Goal: Check status: Check status

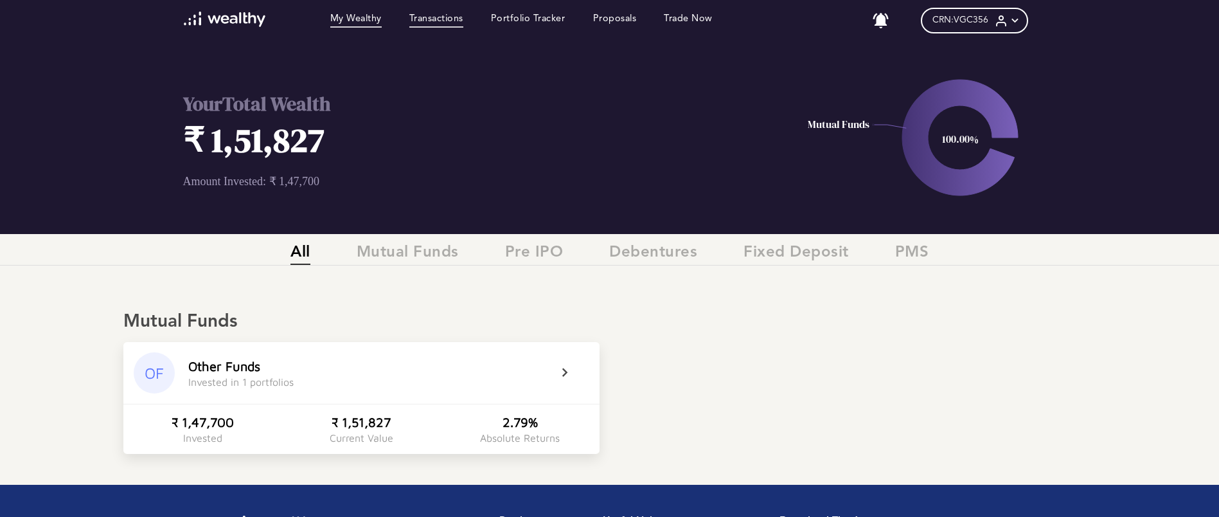
click at [463, 22] on link "Transactions" at bounding box center [436, 20] width 54 height 14
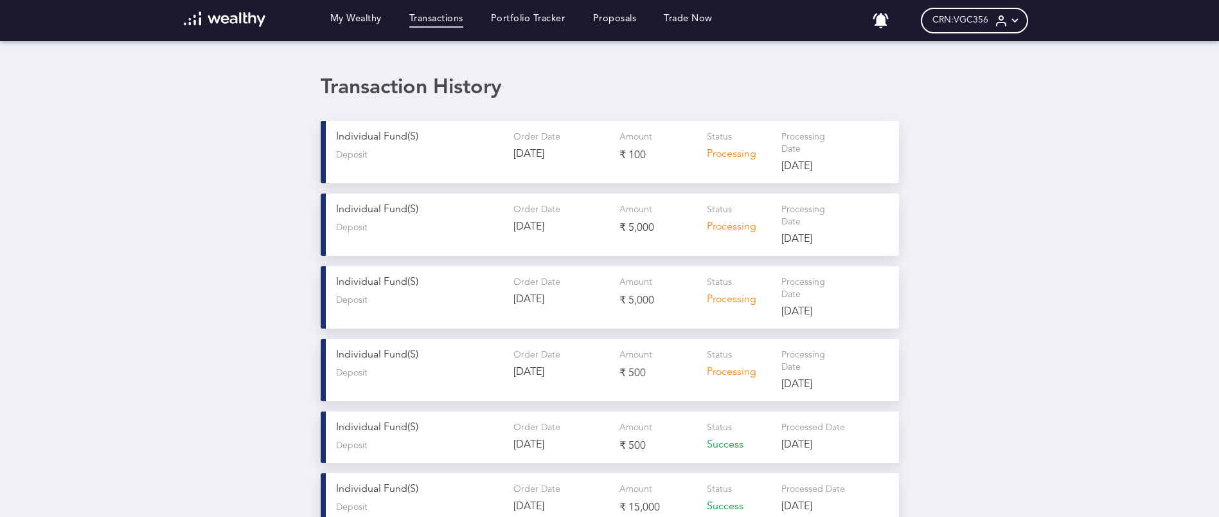
click at [595, 28] on div "My Wealthy Transactions Portfolio Tracker Proposals Trade Now" at bounding box center [448, 21] width 556 height 18
click at [553, 26] on link "Portfolio Tracker" at bounding box center [528, 20] width 75 height 14
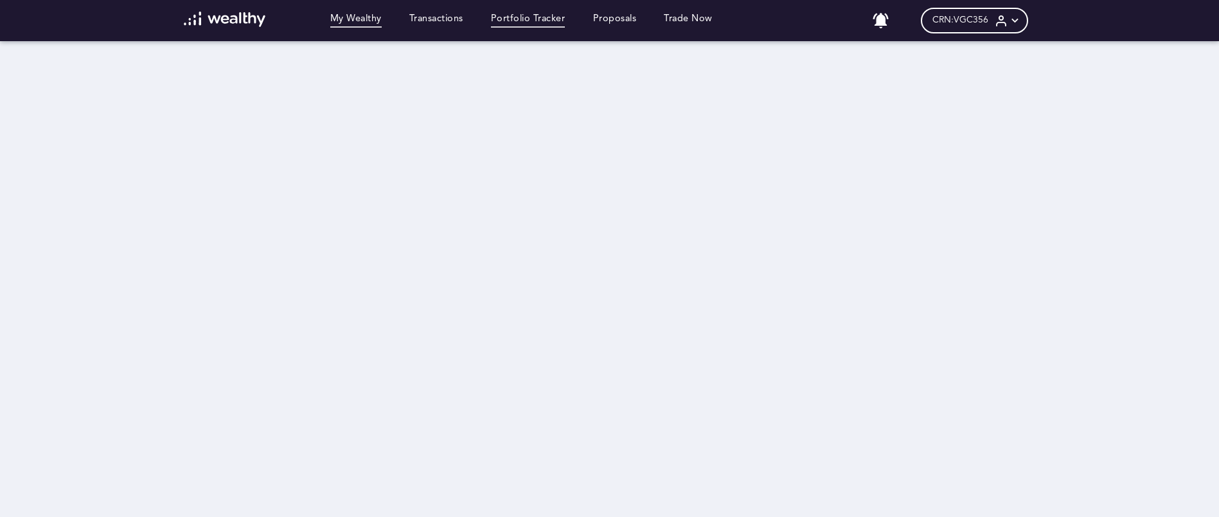
click at [361, 24] on link "My Wealthy" at bounding box center [355, 20] width 51 height 14
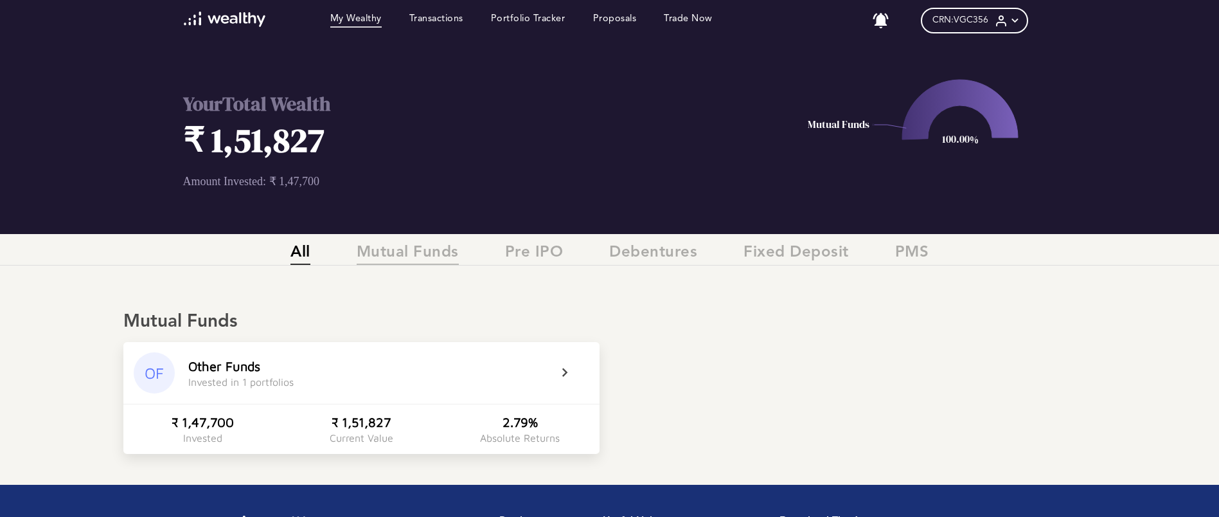
click at [408, 250] on span "Mutual Funds" at bounding box center [408, 254] width 102 height 21
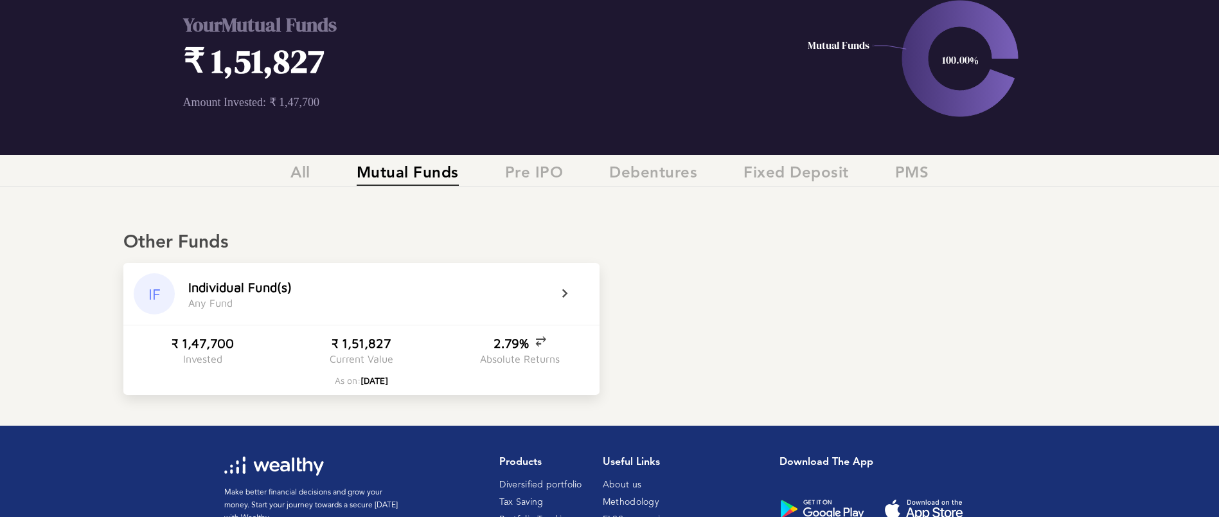
scroll to position [161, 0]
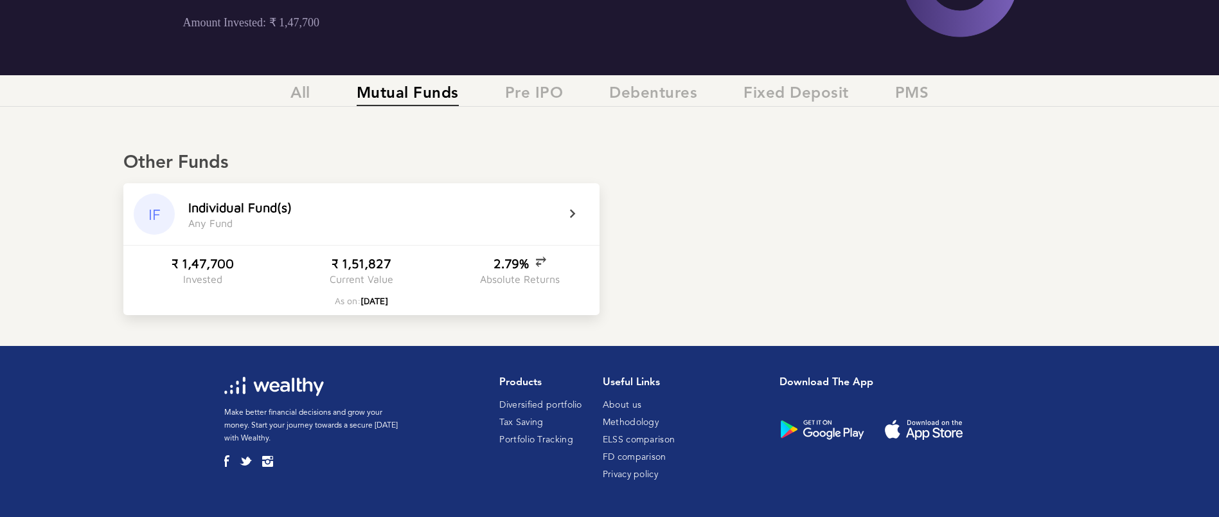
click at [567, 209] on icon at bounding box center [581, 213] width 32 height 15
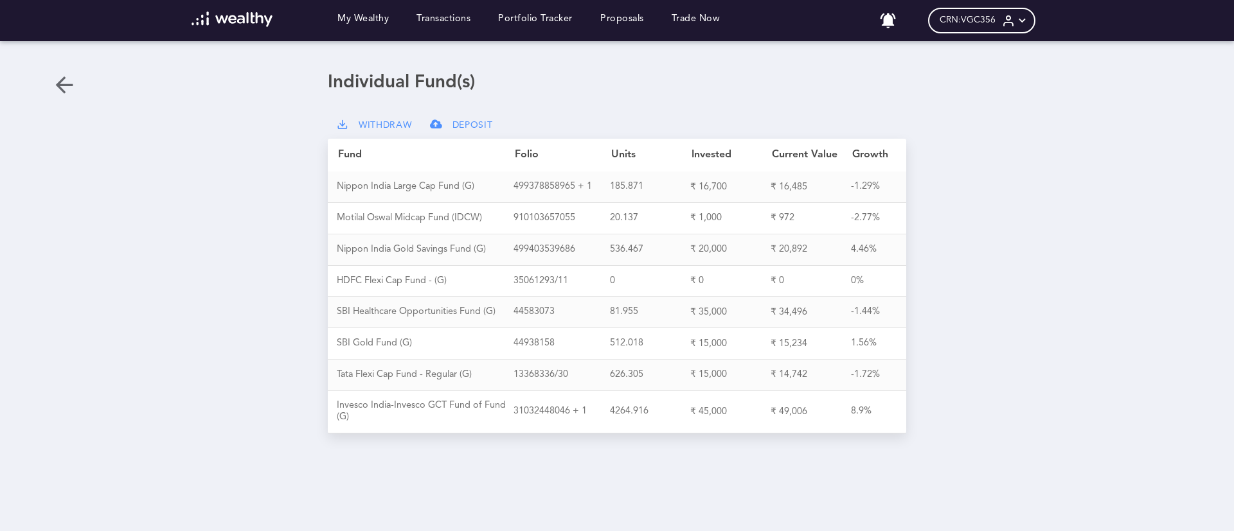
click at [812, 27] on div "CRN: VGC356" at bounding box center [981, 21] width 107 height 26
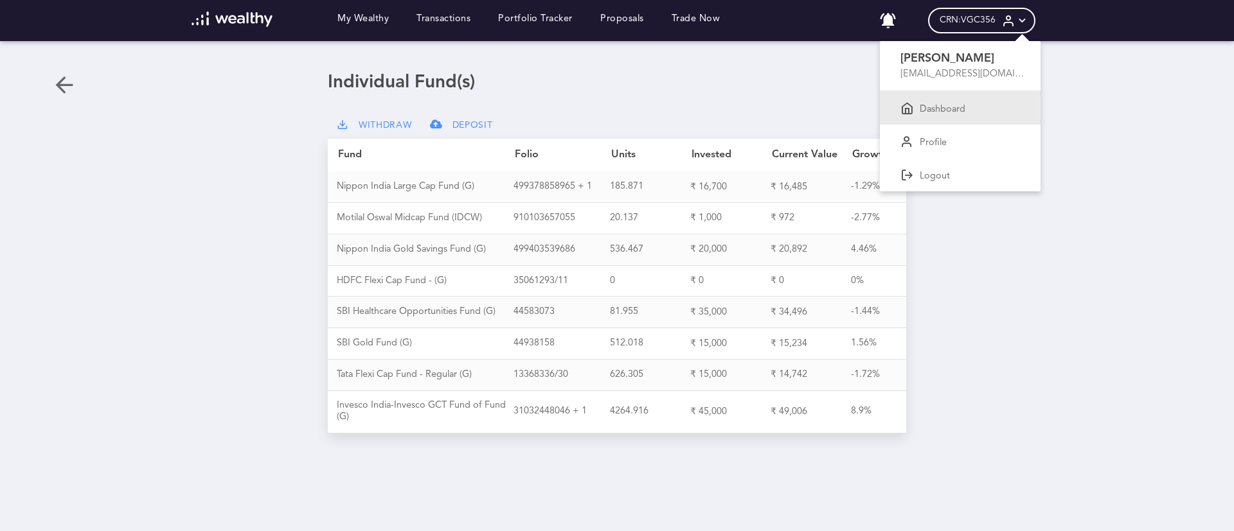
click at [812, 118] on div "Dashboard" at bounding box center [960, 107] width 161 height 33
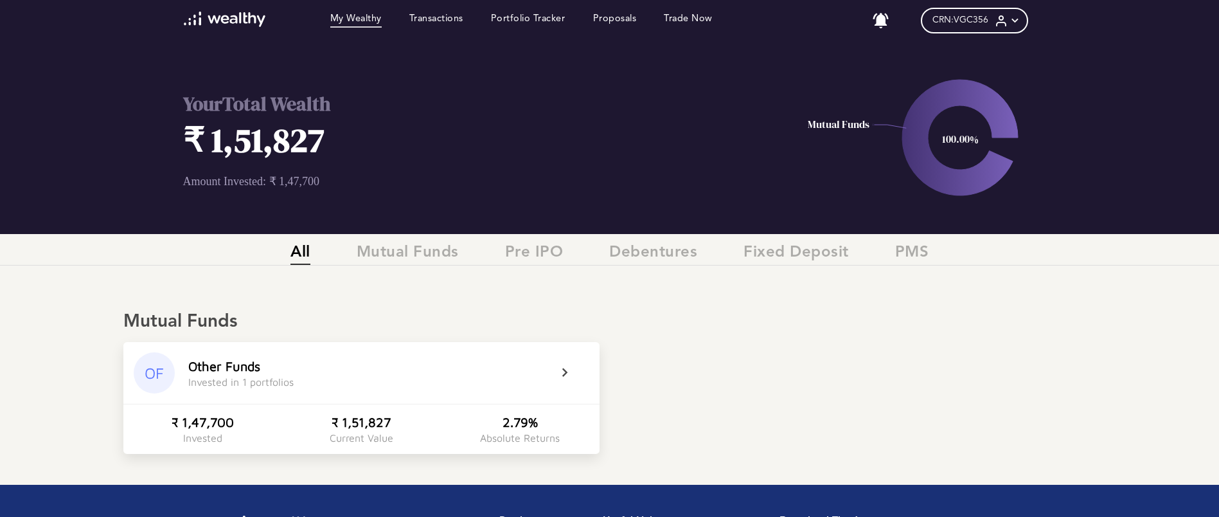
click at [812, 130] on icon "100.00% Mutual Funds" at bounding box center [960, 137] width 518 height 193
click at [812, 144] on text "100.00%" at bounding box center [959, 139] width 37 height 14
click at [538, 26] on link "Portfolio Tracker" at bounding box center [528, 20] width 75 height 14
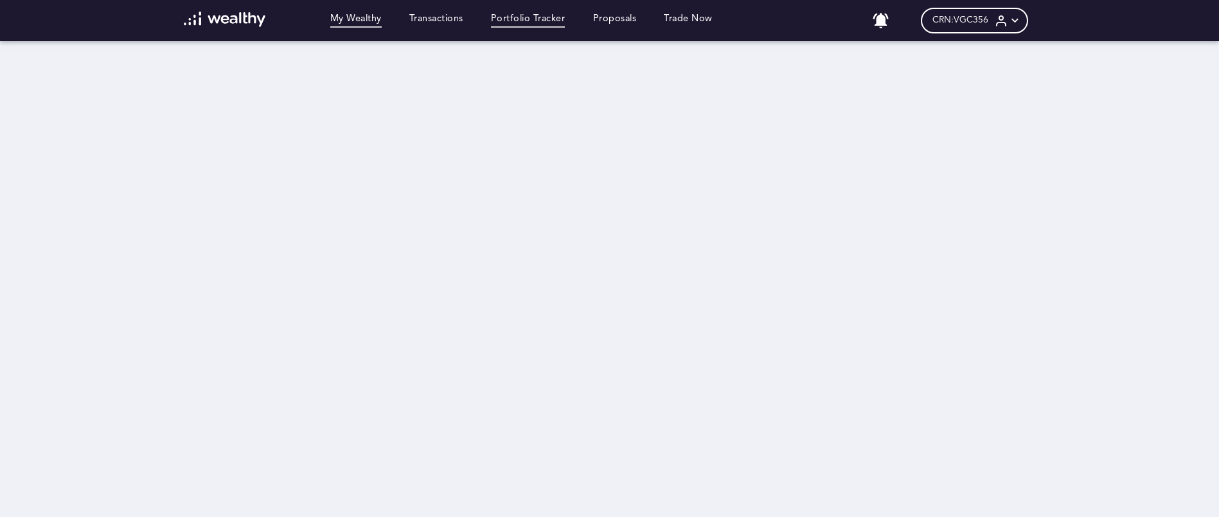
drag, startPoint x: 374, startPoint y: 26, endPoint x: 382, endPoint y: 15, distance: 13.8
click at [373, 26] on link "My Wealthy" at bounding box center [355, 20] width 51 height 14
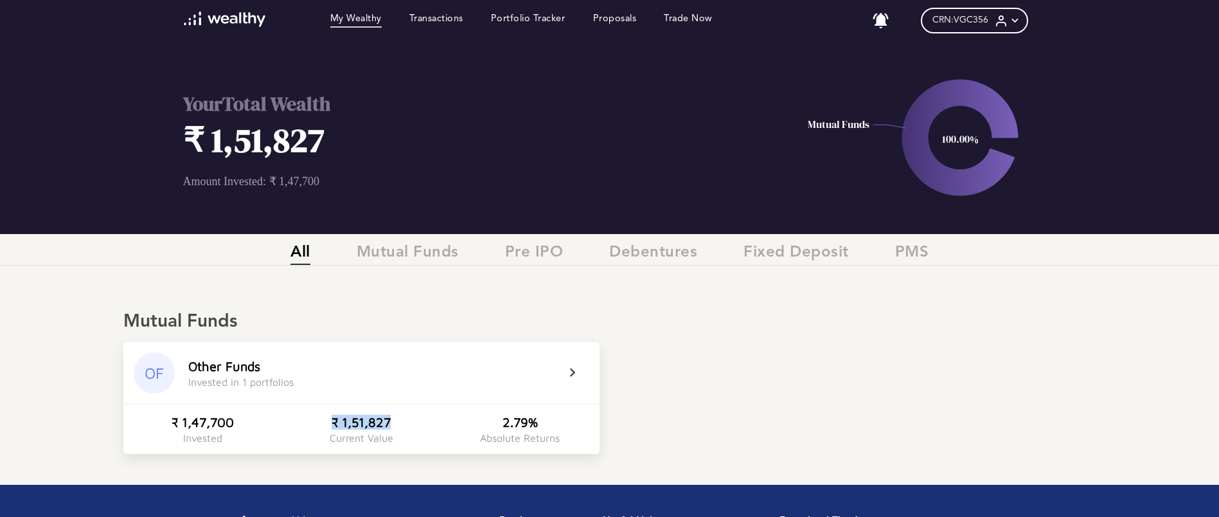
drag, startPoint x: 421, startPoint y: 419, endPoint x: 316, endPoint y: 418, distance: 104.7
click at [316, 344] on div "₹ 1,51,827 Current Value" at bounding box center [361, 428] width 158 height 29
click at [313, 344] on div "₹ 1,47,700 Invested ₹ 1,51,827 Current Value 2.79% Absolute Returns" at bounding box center [361, 429] width 476 height 50
drag, startPoint x: 322, startPoint y: 418, endPoint x: 458, endPoint y: 418, distance: 136.2
click at [458, 344] on div "₹ 1,47,700 Invested ₹ 1,51,827 Current Value 2.79% Absolute Returns" at bounding box center [361, 429] width 476 height 50
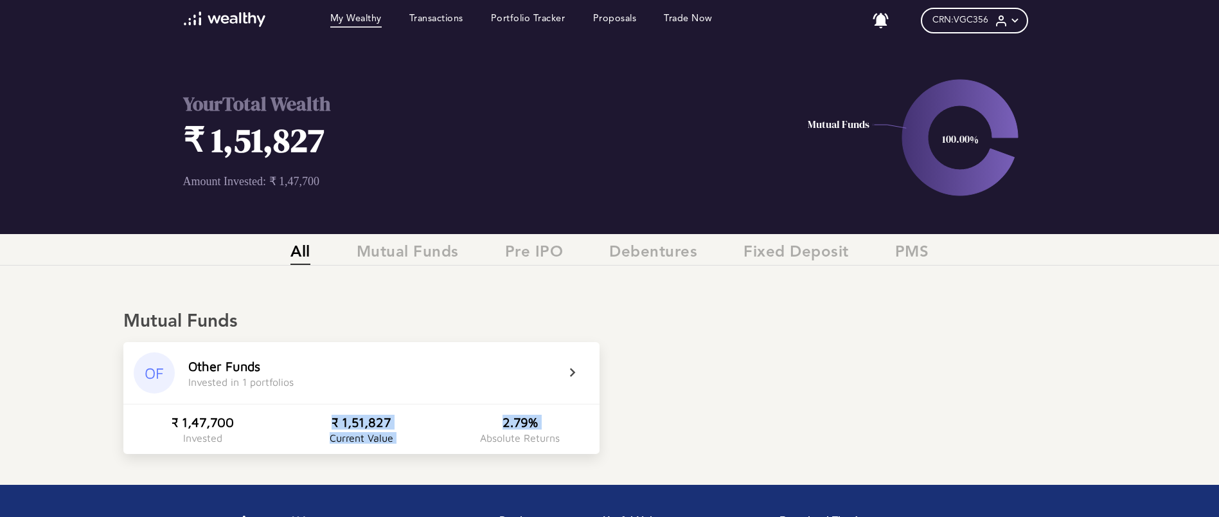
click at [403, 344] on div "₹ 1,51,827 Current Value" at bounding box center [361, 428] width 158 height 29
drag, startPoint x: 401, startPoint y: 421, endPoint x: 319, endPoint y: 427, distance: 81.9
click at [319, 344] on div "₹ 1,51,827 Current Value" at bounding box center [361, 428] width 158 height 29
click at [329, 344] on div "₹ 1,51,827 Current Value" at bounding box center [361, 428] width 158 height 29
drag, startPoint x: 329, startPoint y: 414, endPoint x: 427, endPoint y: 414, distance: 97.7
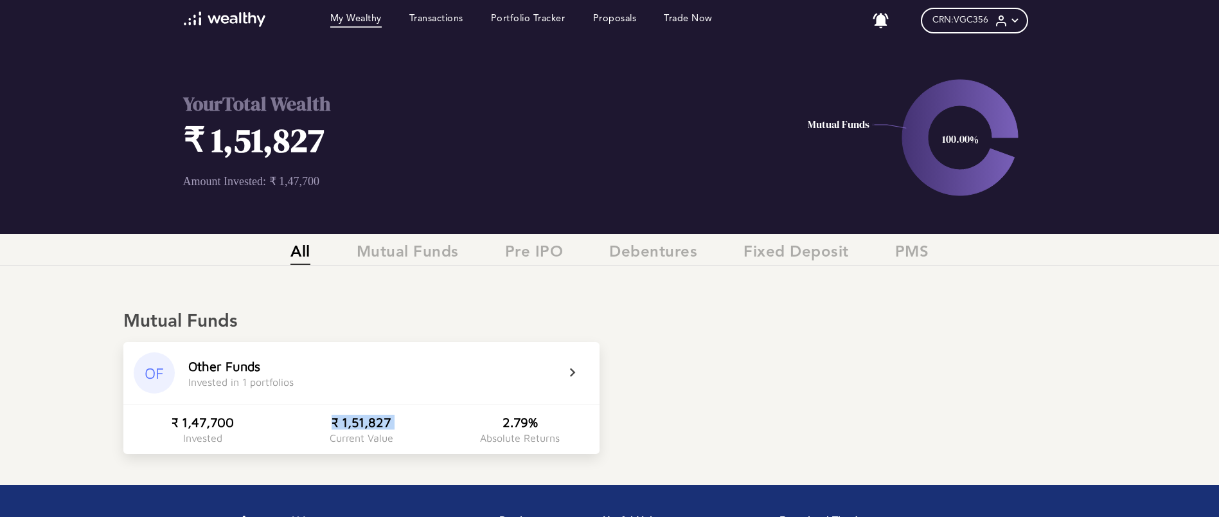
click at [427, 344] on div "₹ 1,51,827 Current Value" at bounding box center [361, 428] width 158 height 29
click at [307, 344] on div "₹ 1,51,827 Current Value" at bounding box center [361, 428] width 158 height 29
click at [308, 344] on div "₹ 1,51,827 Current Value" at bounding box center [361, 428] width 158 height 29
drag, startPoint x: 308, startPoint y: 420, endPoint x: 441, endPoint y: 418, distance: 133.7
click at [441, 344] on div "₹ 1,47,700 Invested ₹ 1,51,827 Current Value 2.79% Absolute Returns" at bounding box center [361, 429] width 476 height 50
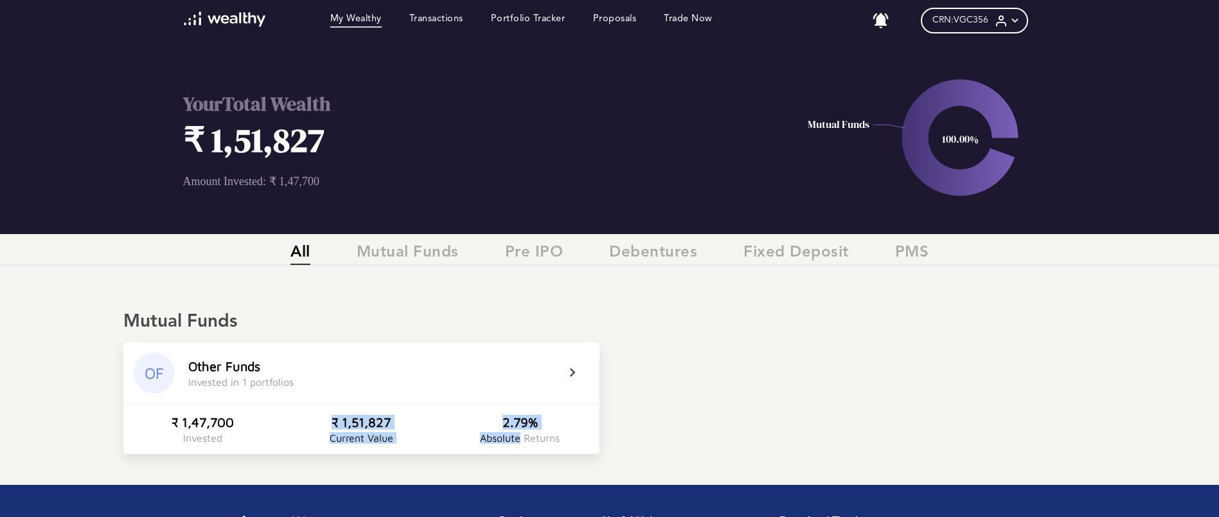
click at [356, 344] on div "₹ 1,51,827" at bounding box center [361, 421] width 59 height 15
drag, startPoint x: 326, startPoint y: 416, endPoint x: 400, endPoint y: 417, distance: 73.3
click at [400, 344] on div "₹ 1,51,827 Current Value" at bounding box center [361, 428] width 158 height 29
click at [409, 292] on div "Mutual Funds OF Other Funds Invested in 1 portfolios ₹ 1,47,700 Invested ₹ 1,51…" at bounding box center [609, 364] width 1219 height 179
click at [812, 19] on div "CRN: VGC356" at bounding box center [974, 21] width 107 height 26
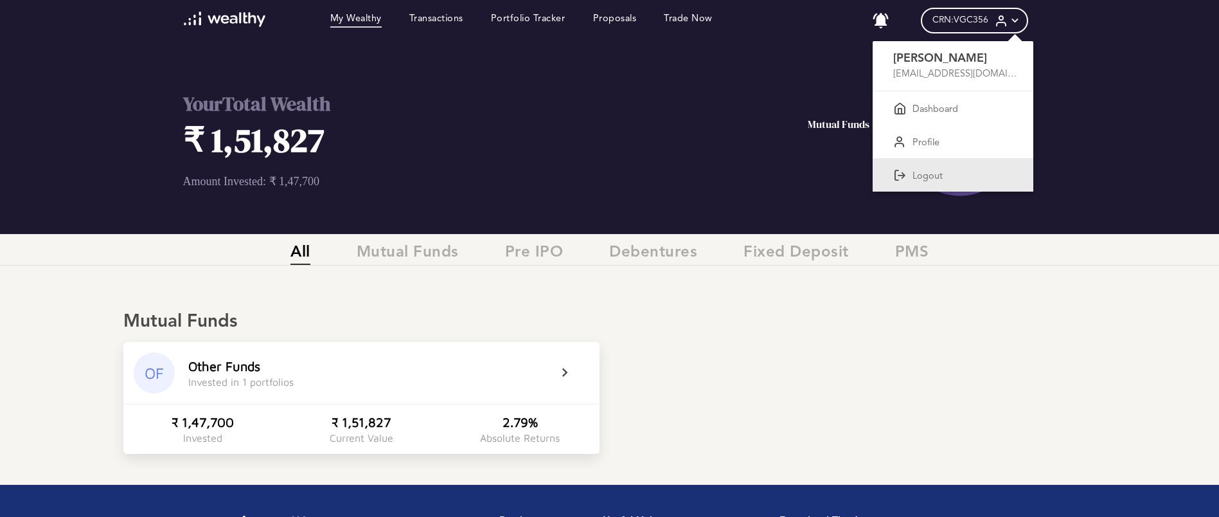
click at [812, 171] on div "Logout" at bounding box center [953, 174] width 161 height 33
